Goal: Transaction & Acquisition: Purchase product/service

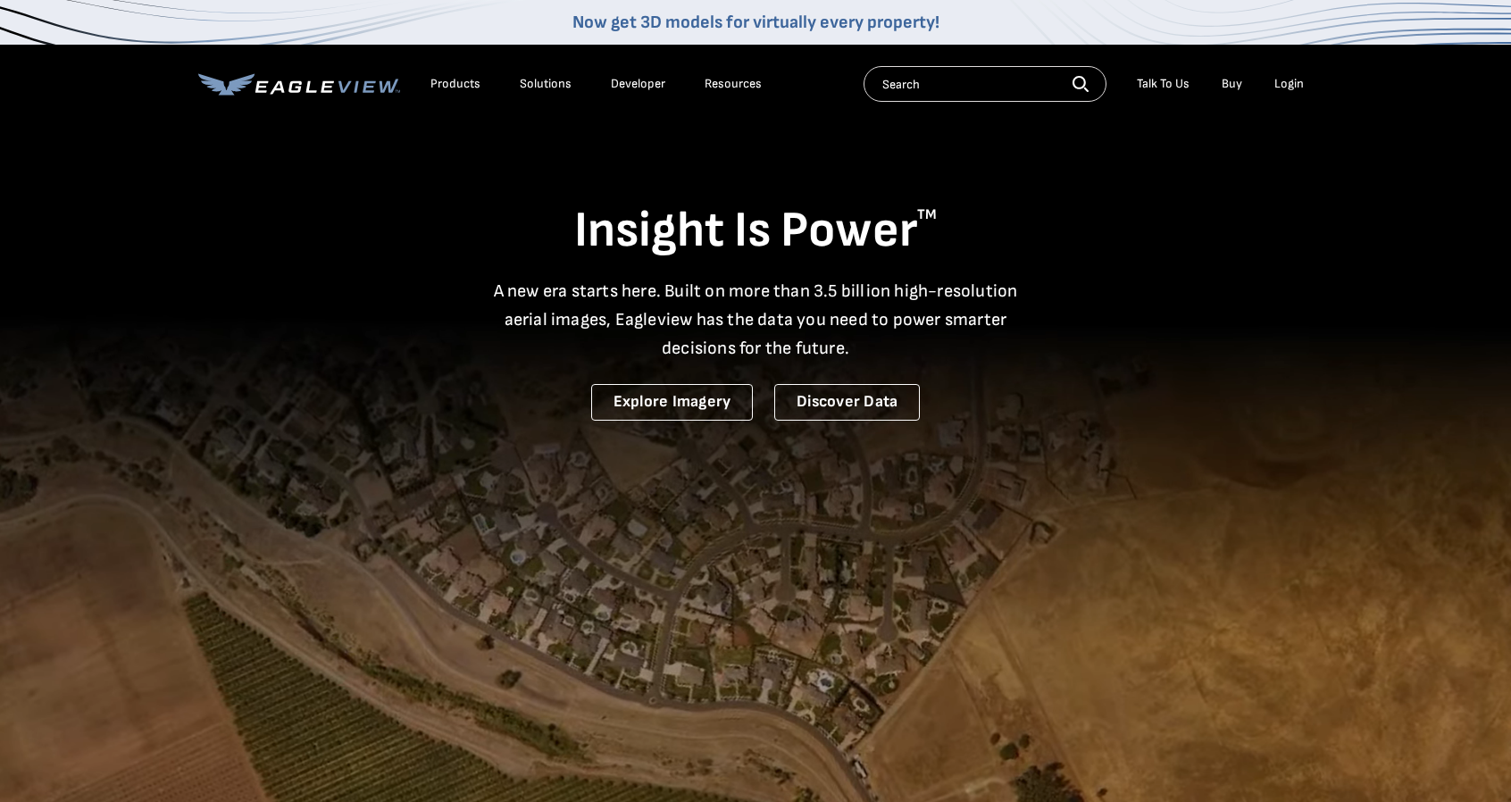
click at [1281, 88] on div "Login" at bounding box center [1288, 84] width 29 height 16
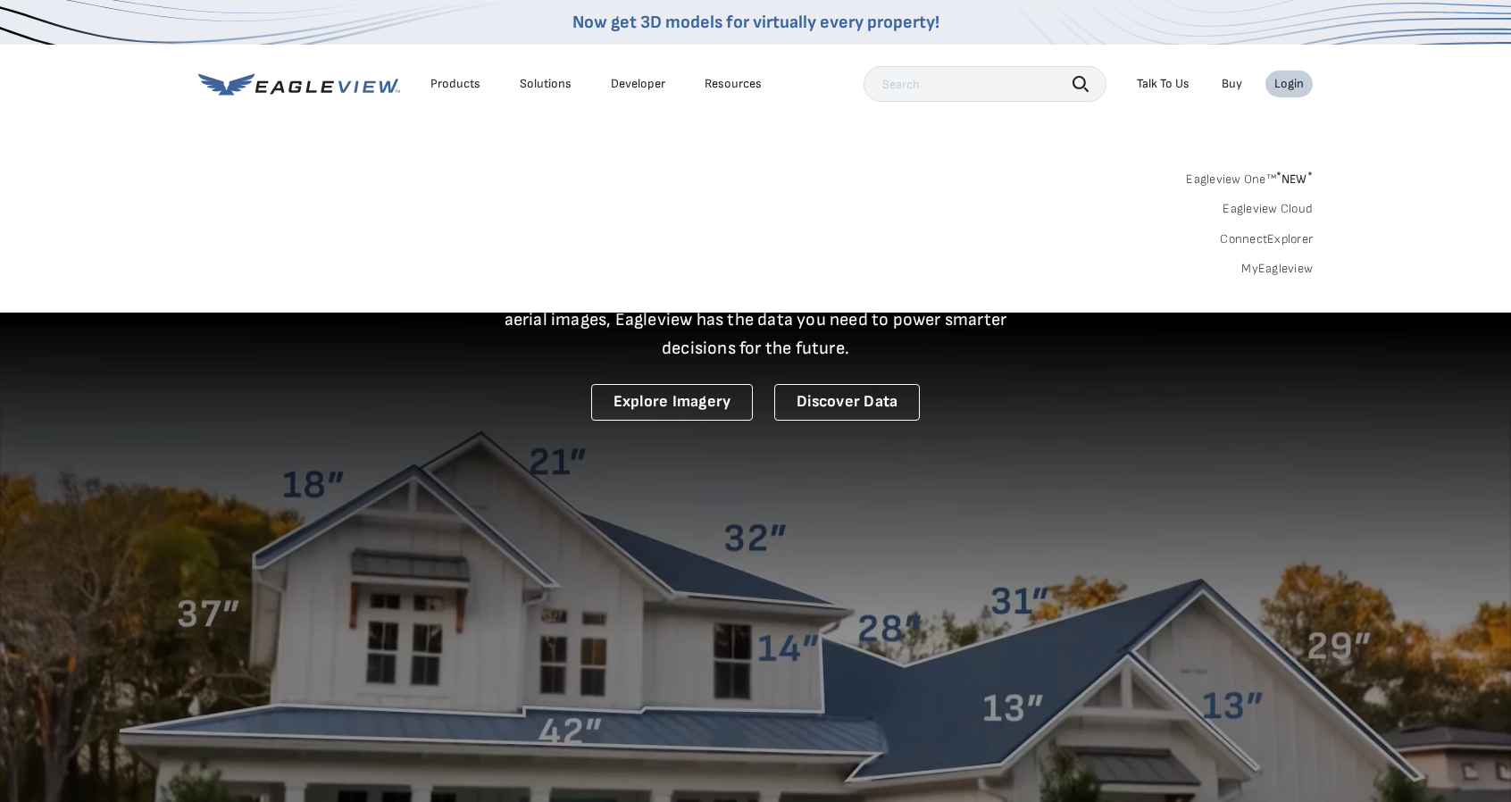
click at [1278, 267] on link "MyEagleview" at bounding box center [1276, 269] width 71 height 16
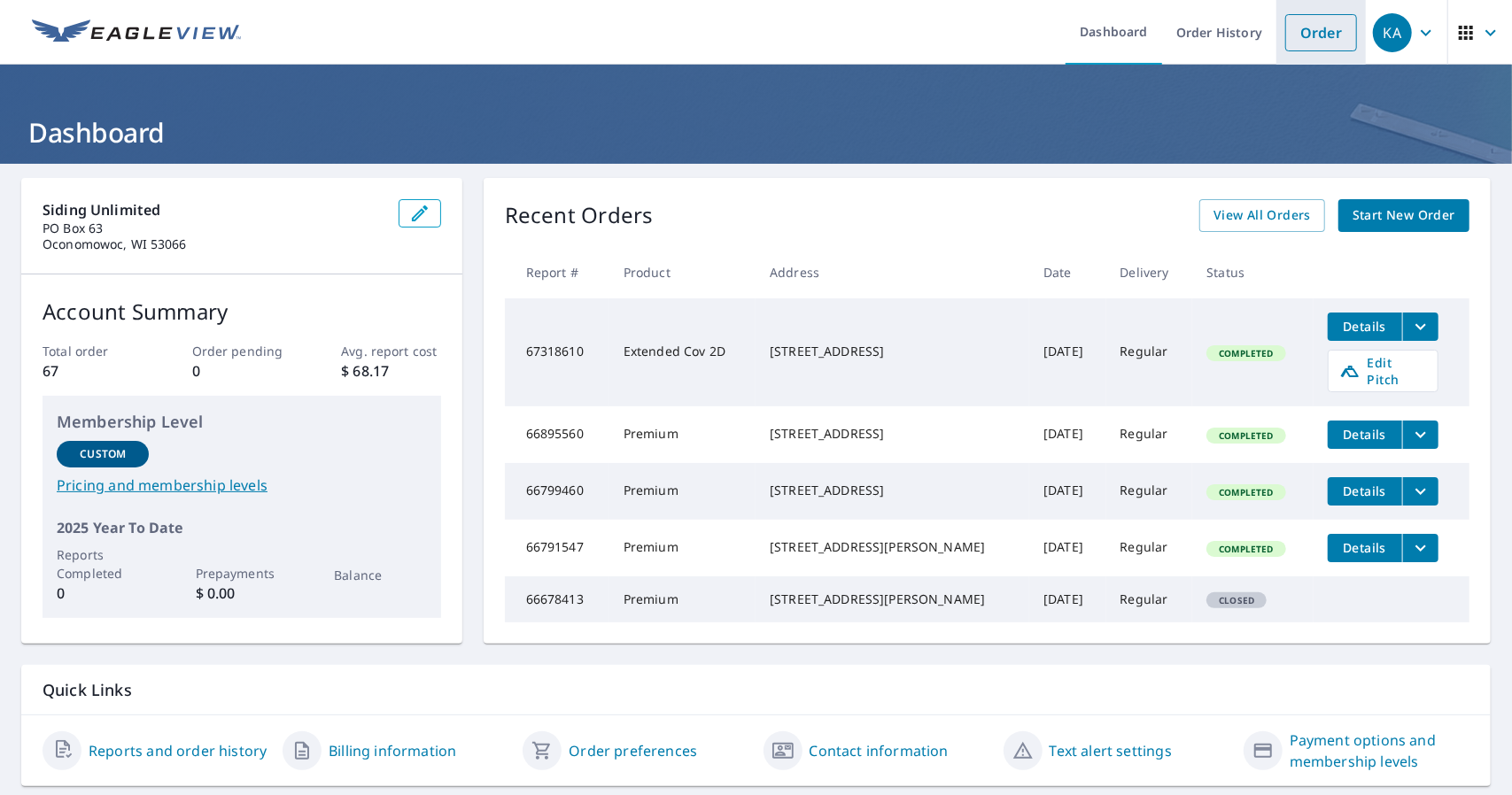
click at [1324, 29] on link "Order" at bounding box center [1321, 33] width 71 height 38
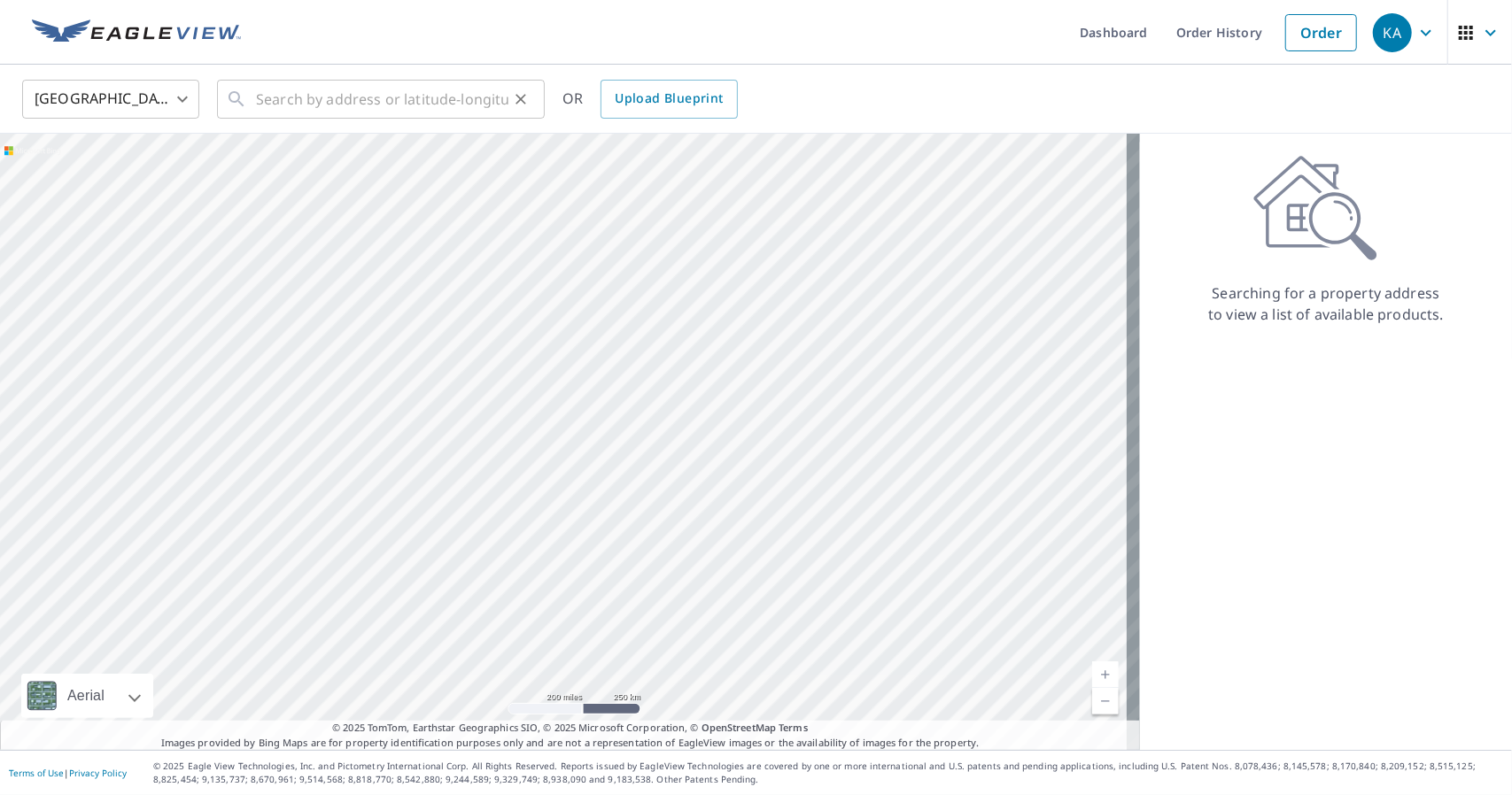
click at [250, 104] on div "​" at bounding box center [381, 98] width 327 height 39
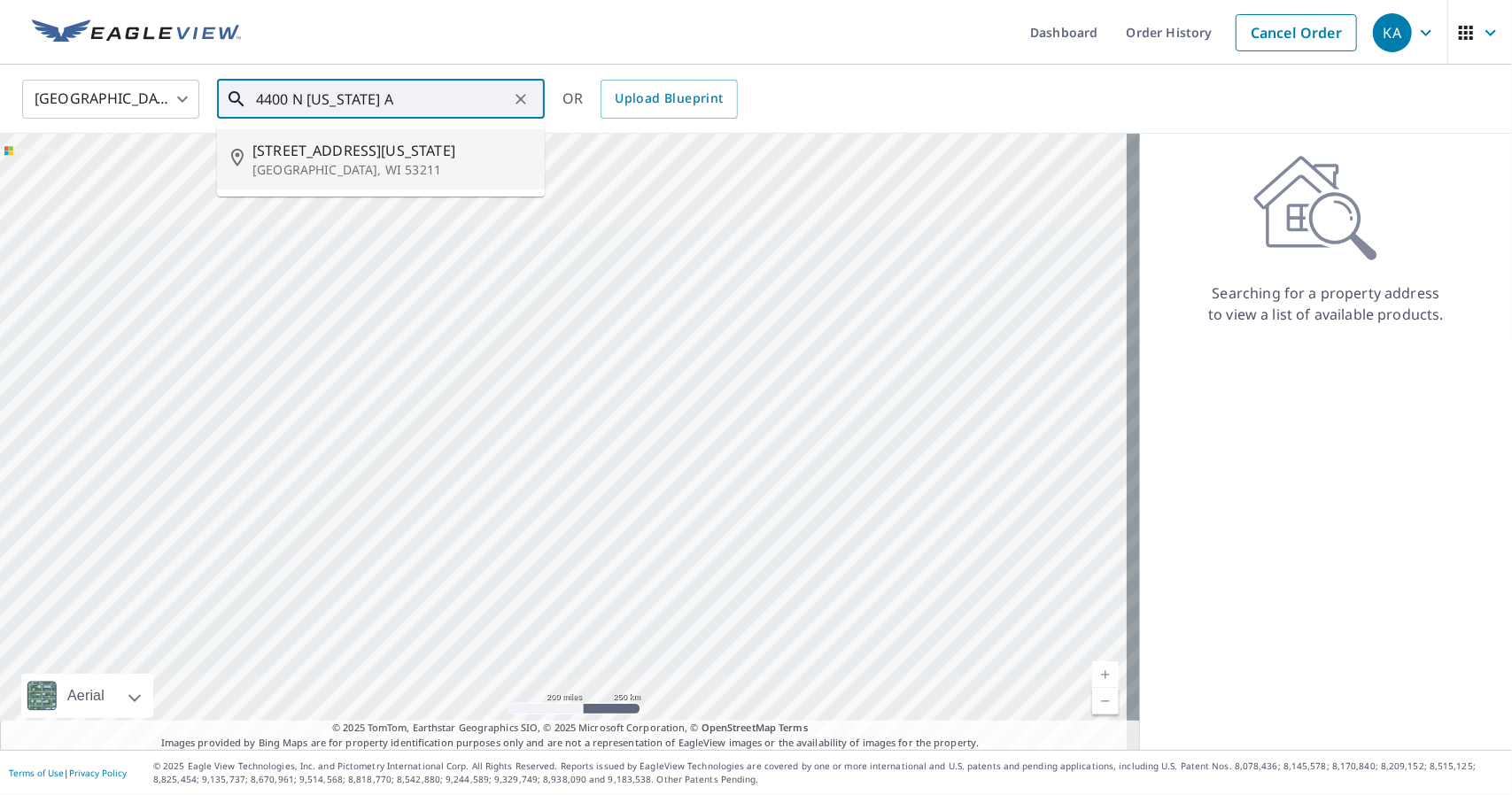
click at [369, 152] on span "4400 N Maryland Ave" at bounding box center [392, 150] width 278 height 21
type input "4400 N Maryland Ave Milwaukee, WI 53211"
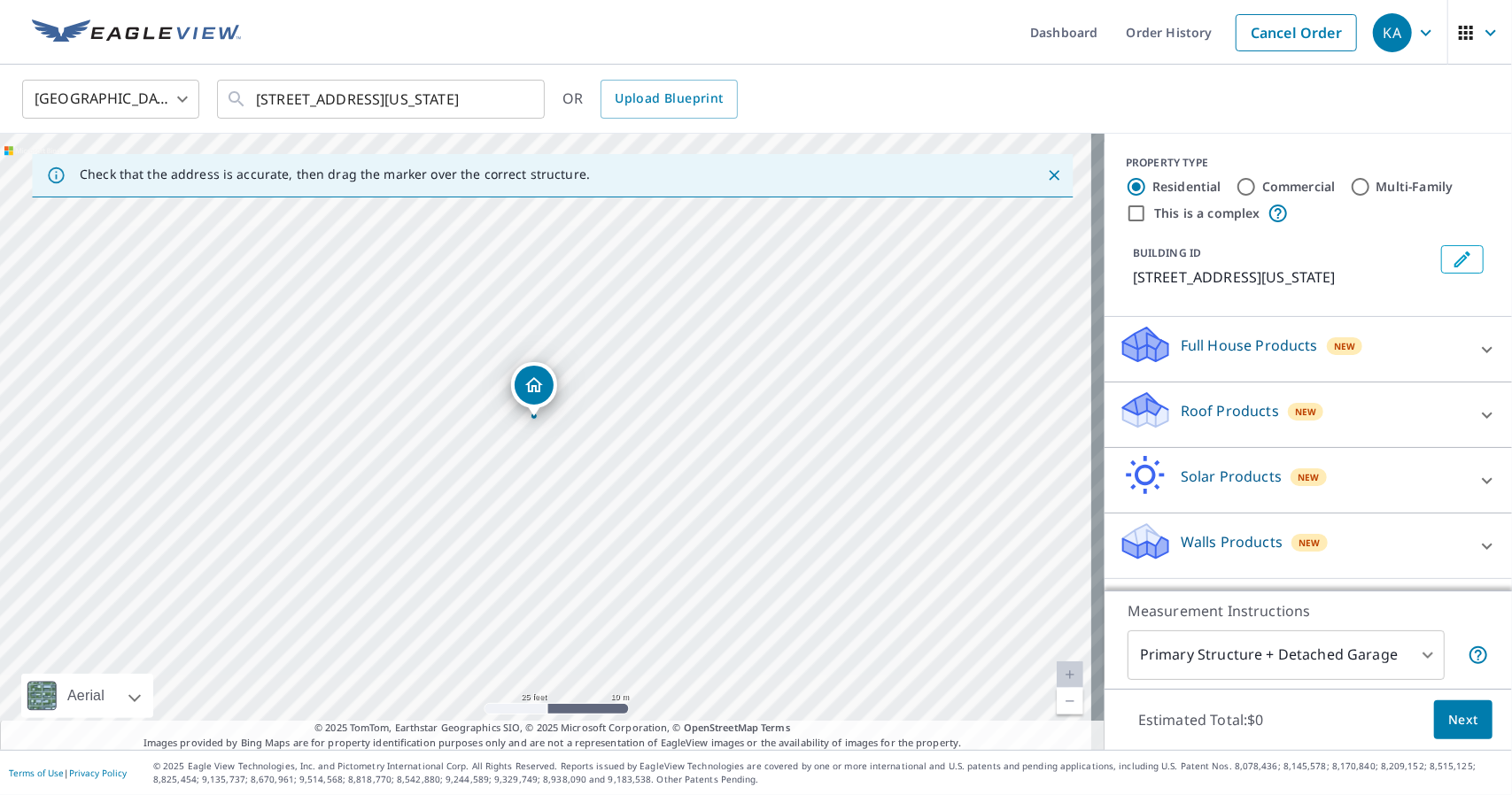
click at [1348, 418] on div "Roof Products New" at bounding box center [1292, 414] width 347 height 51
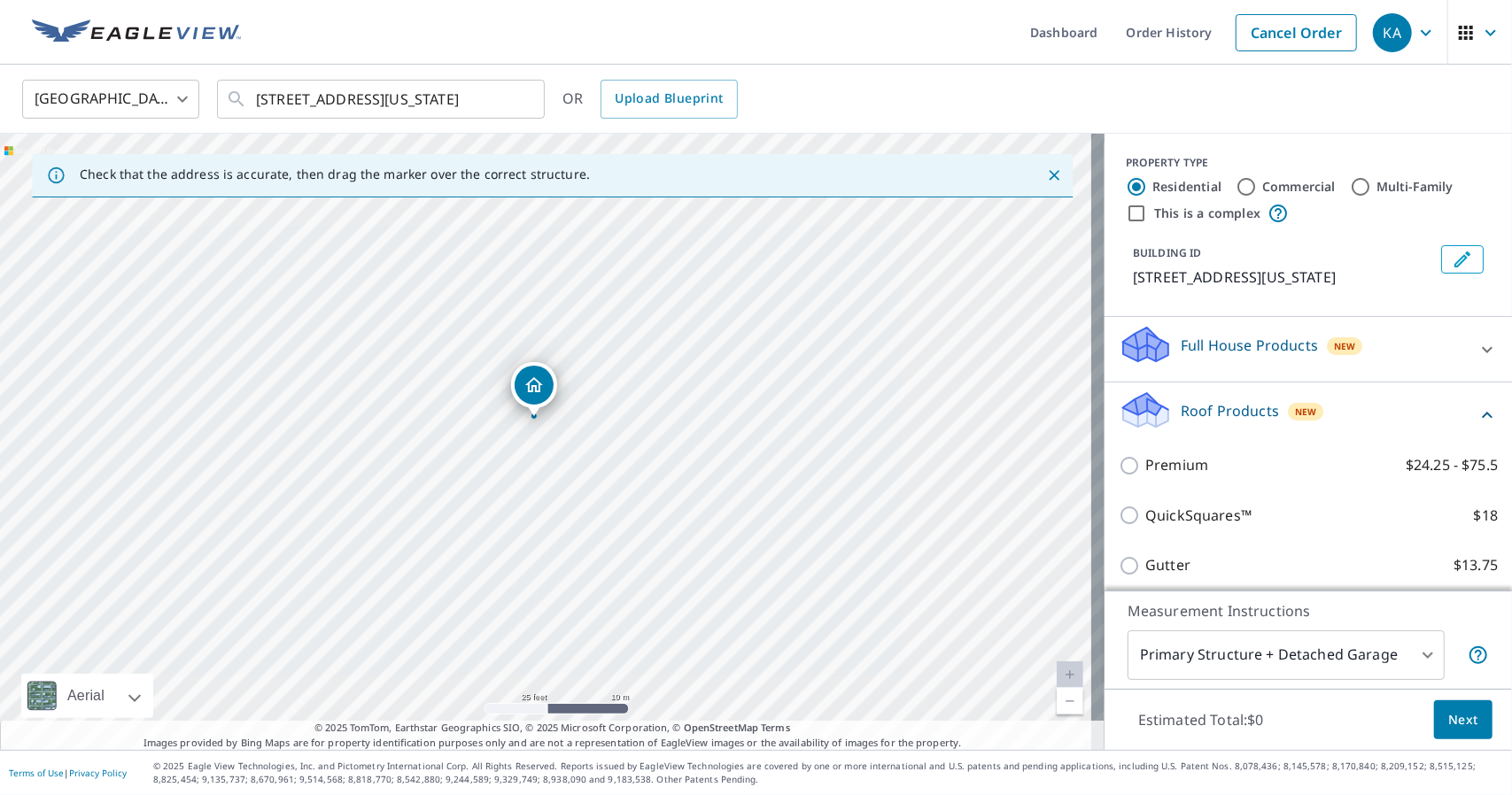
click at [1126, 476] on input "Premium $24.25 - $75.5" at bounding box center [1131, 465] width 27 height 21
checkbox input "true"
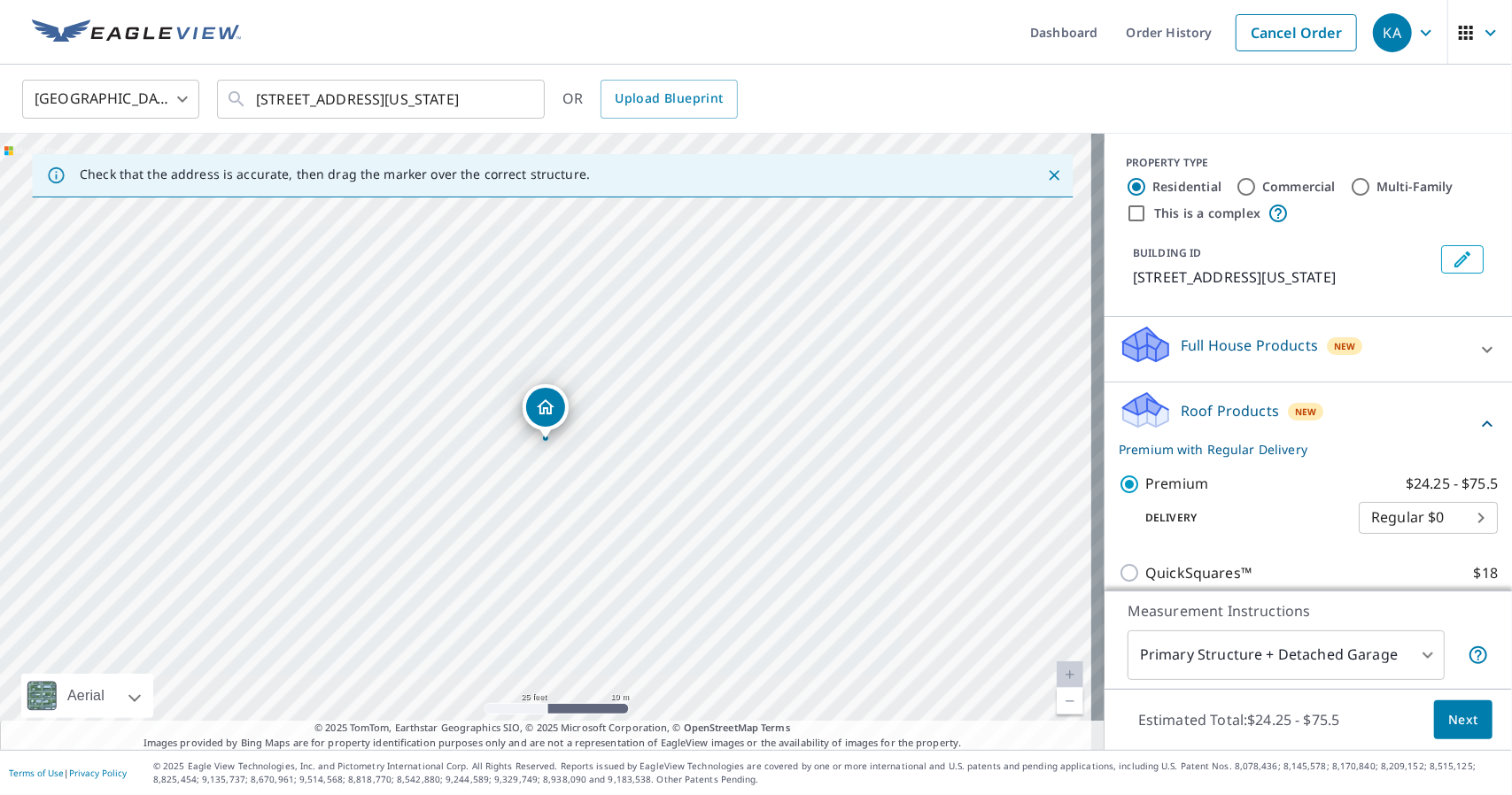
click at [1448, 726] on span "Next" at bounding box center [1462, 720] width 30 height 22
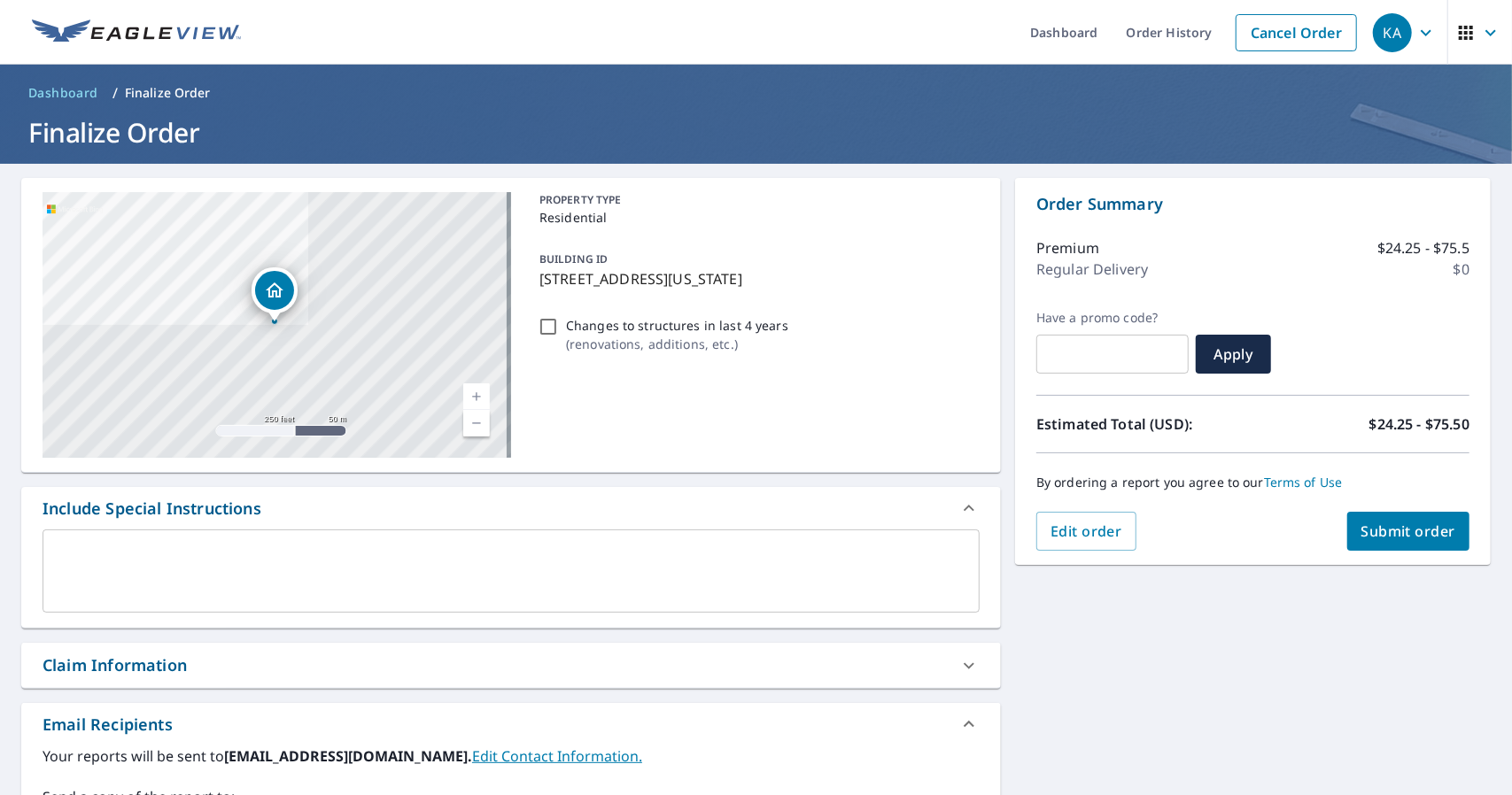
click at [1362, 537] on span "Submit order" at bounding box center [1409, 531] width 95 height 20
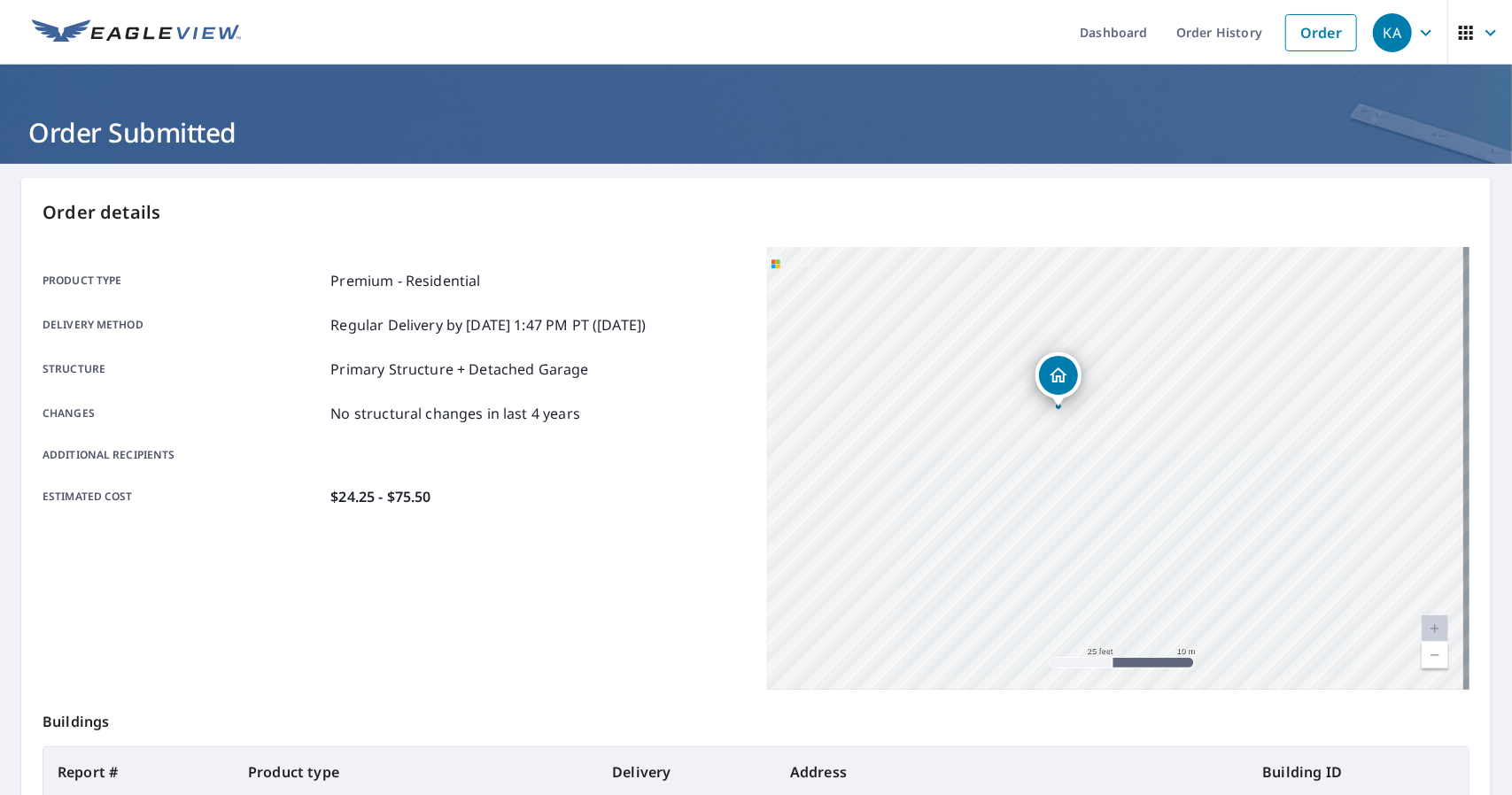
drag, startPoint x: 1152, startPoint y: 428, endPoint x: 1094, endPoint y: 452, distance: 62.8
click at [1095, 451] on div "4400 N Maryland Ave Milwaukee, WI 53211" at bounding box center [1117, 468] width 703 height 443
